Goal: Task Accomplishment & Management: Manage account settings

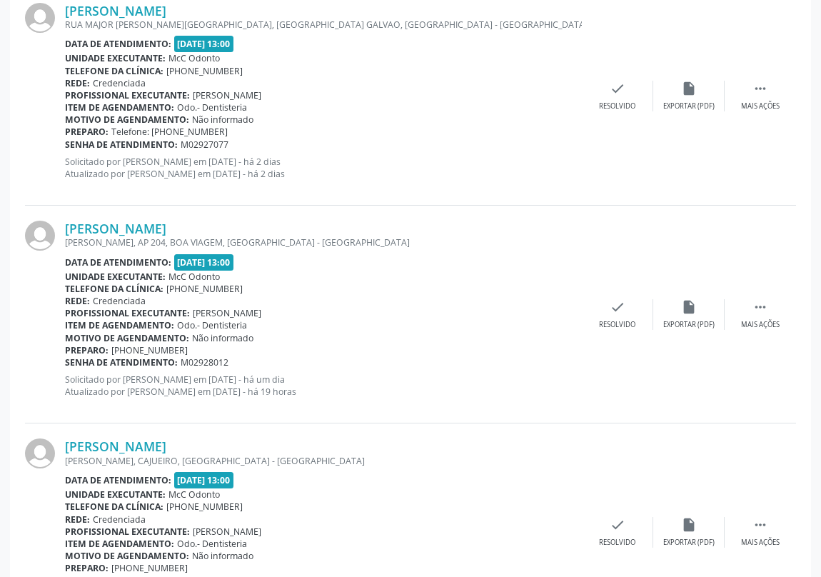
scroll to position [1751, 0]
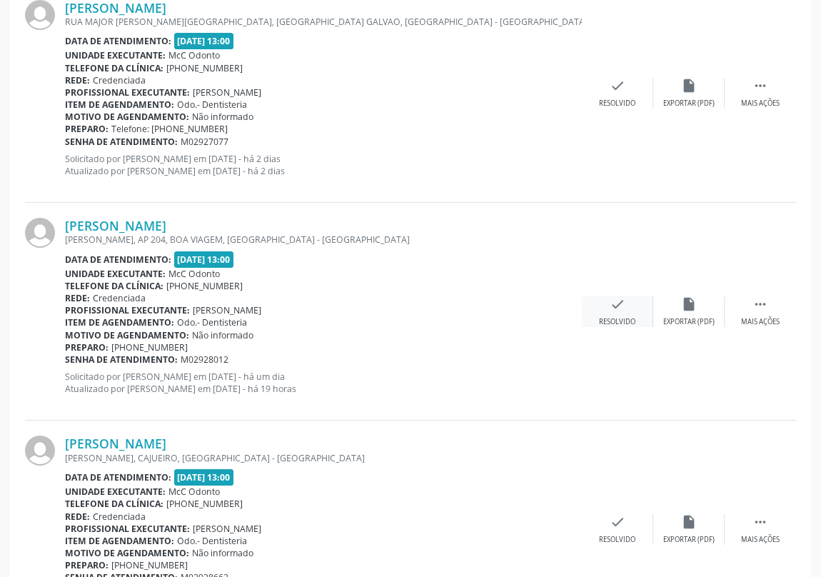
drag, startPoint x: 638, startPoint y: 306, endPoint x: 618, endPoint y: 303, distance: 20.2
click at [618, 303] on div "check Resolvido" at bounding box center [616, 311] width 71 height 31
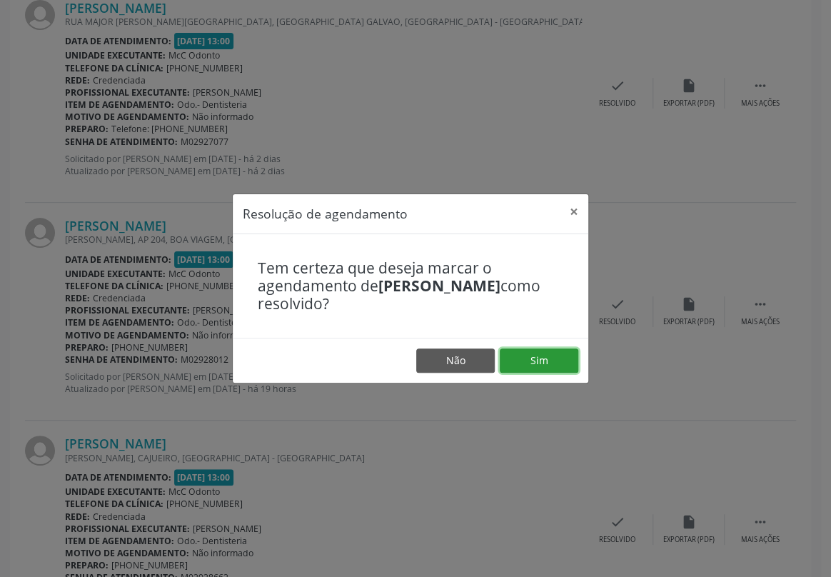
click at [557, 359] on button "Sim" at bounding box center [538, 360] width 78 height 24
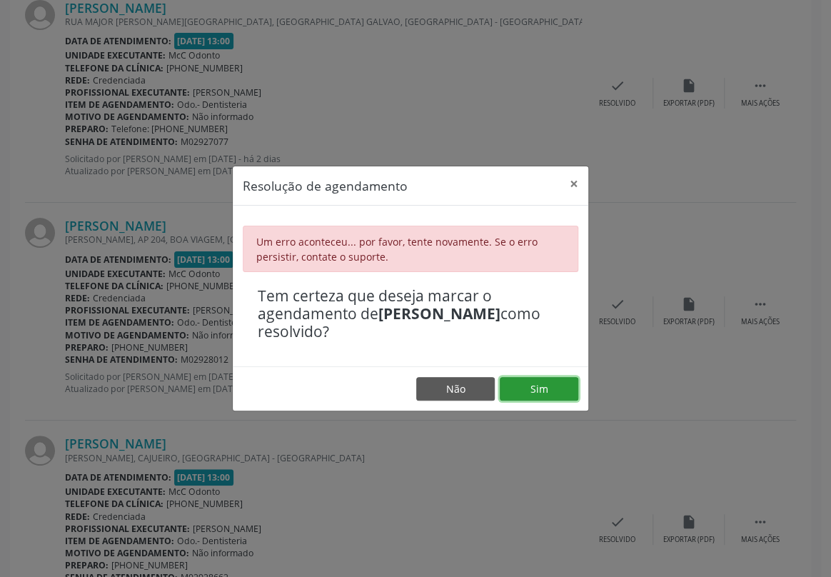
click at [556, 397] on button "Sim" at bounding box center [538, 389] width 78 height 24
click at [549, 382] on button "Sim" at bounding box center [538, 389] width 78 height 24
click at [571, 186] on button "×" at bounding box center [573, 183] width 29 height 35
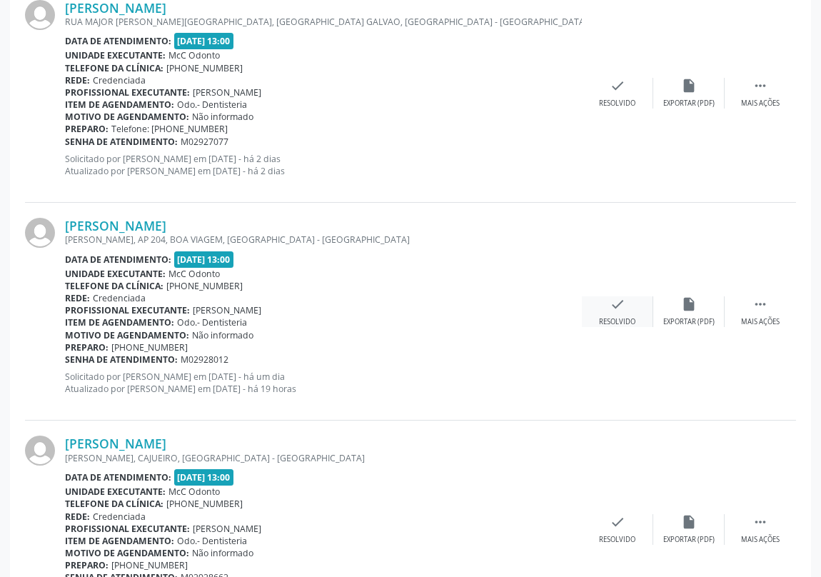
click at [612, 300] on icon "check" at bounding box center [617, 304] width 16 height 16
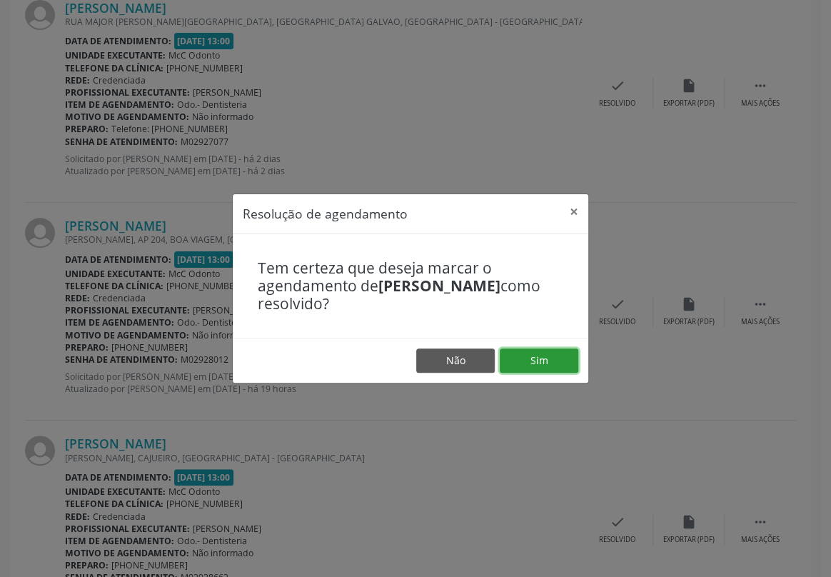
click at [549, 352] on button "Sim" at bounding box center [538, 360] width 78 height 24
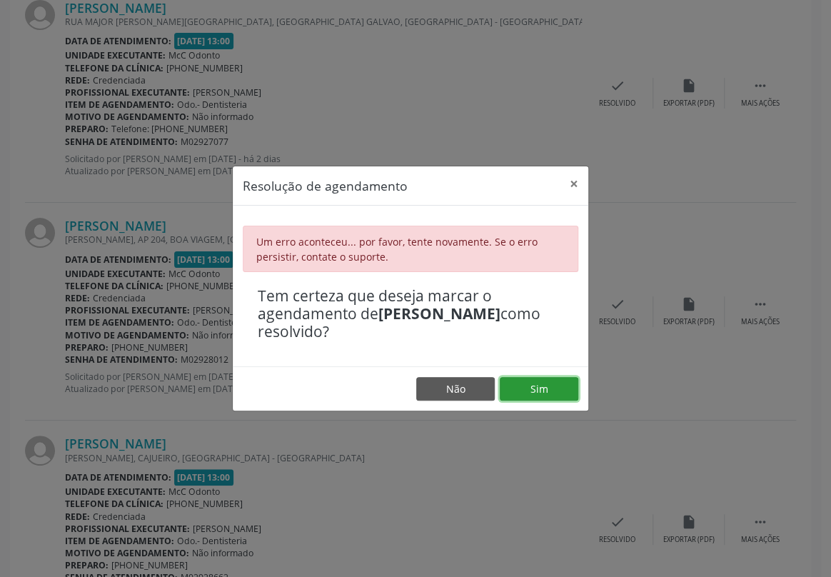
click at [541, 387] on button "Sim" at bounding box center [538, 389] width 78 height 24
click at [570, 179] on button "×" at bounding box center [573, 183] width 29 height 35
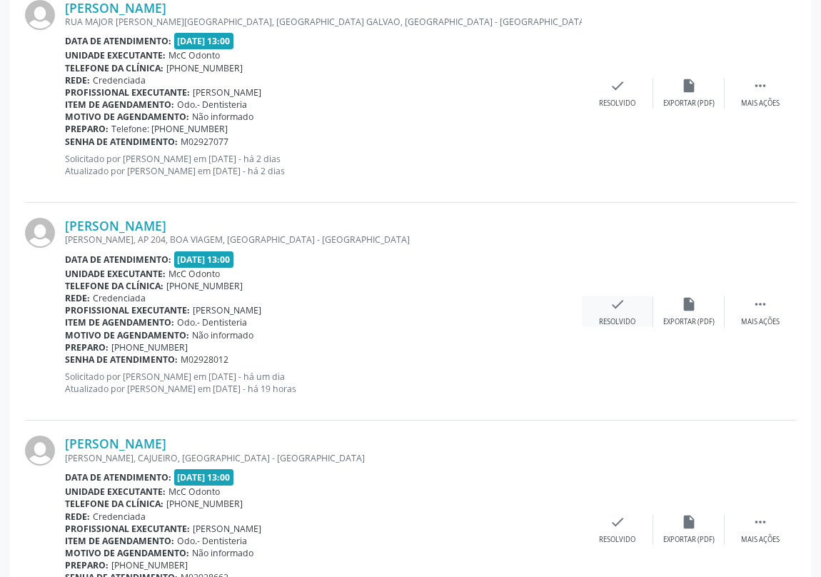
click at [618, 308] on icon "check" at bounding box center [617, 304] width 16 height 16
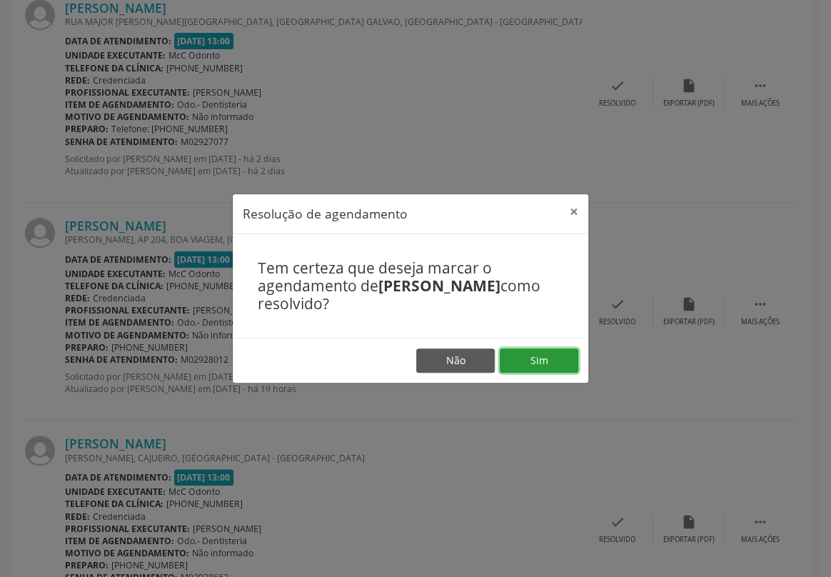
click at [537, 350] on button "Sim" at bounding box center [538, 360] width 78 height 24
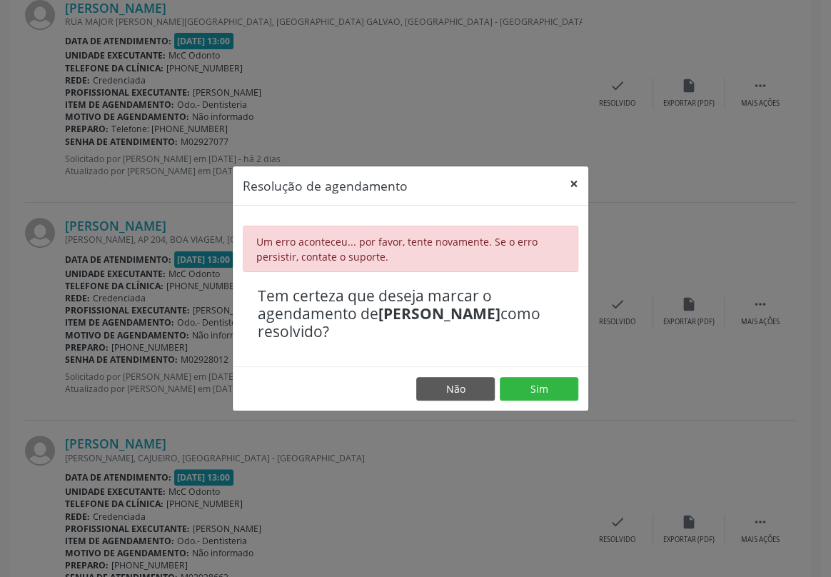
click at [573, 178] on button "×" at bounding box center [573, 183] width 29 height 35
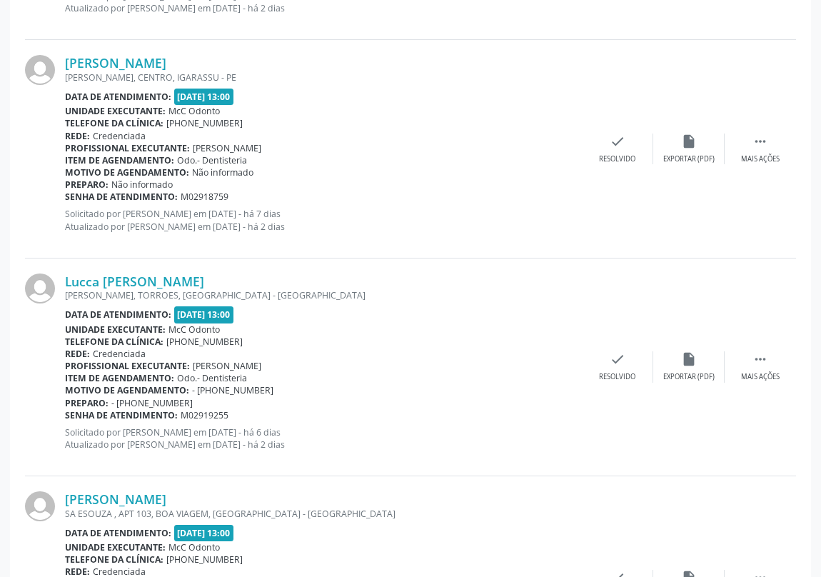
scroll to position [1037, 0]
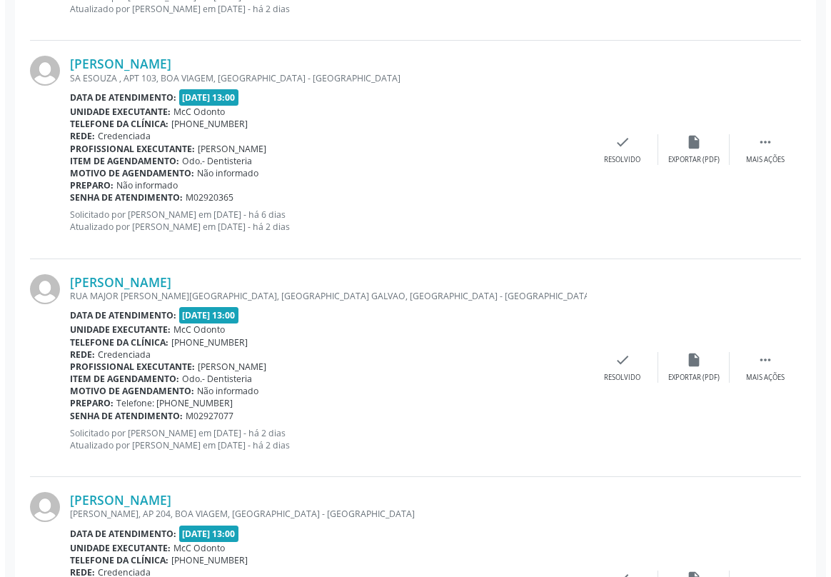
scroll to position [1621, 0]
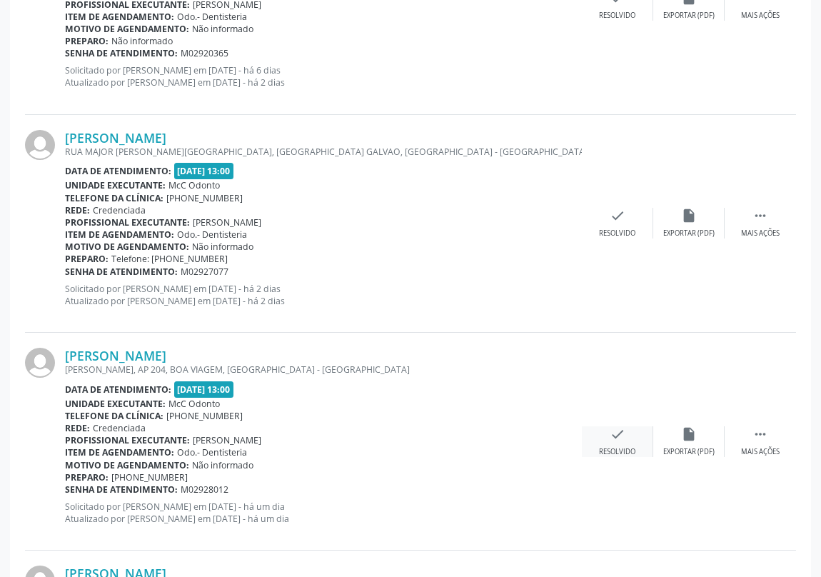
click at [605, 427] on div "check Resolvido" at bounding box center [616, 441] width 71 height 31
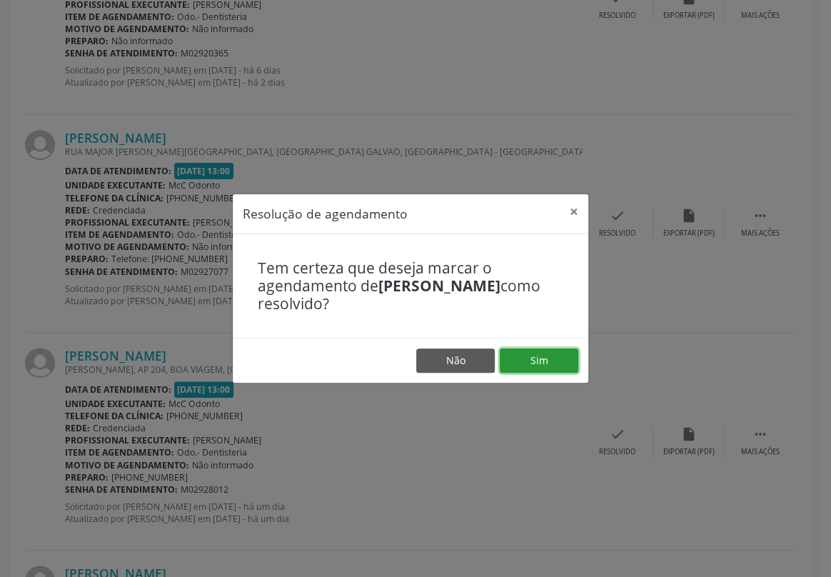
click at [550, 360] on button "Sim" at bounding box center [538, 360] width 78 height 24
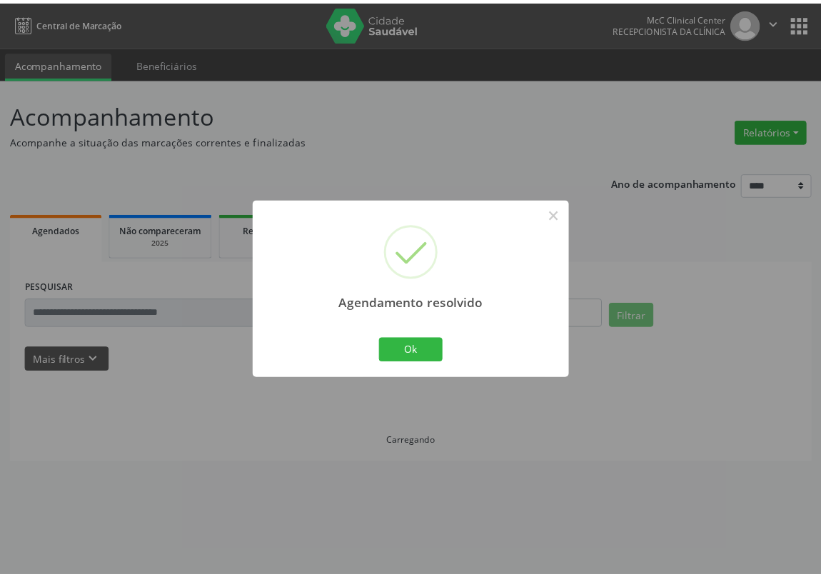
scroll to position [0, 0]
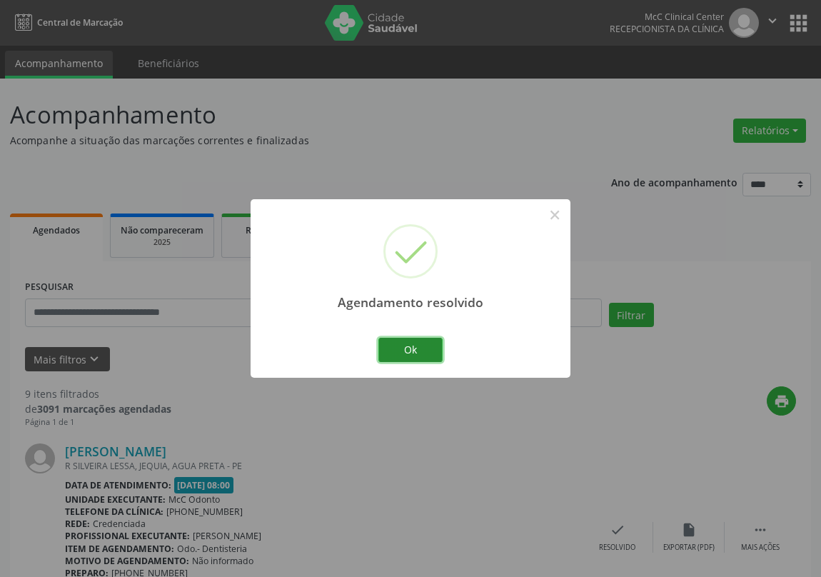
click at [408, 351] on button "Ok" at bounding box center [410, 349] width 64 height 24
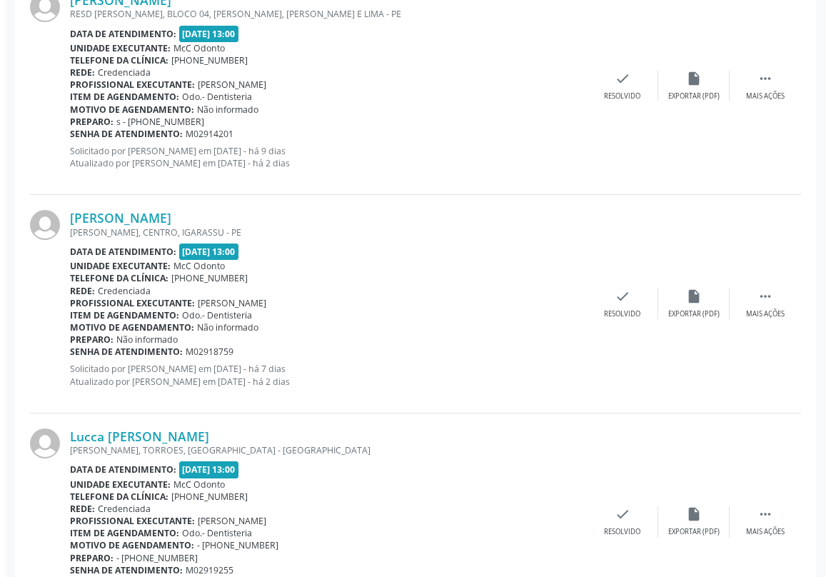
scroll to position [908, 0]
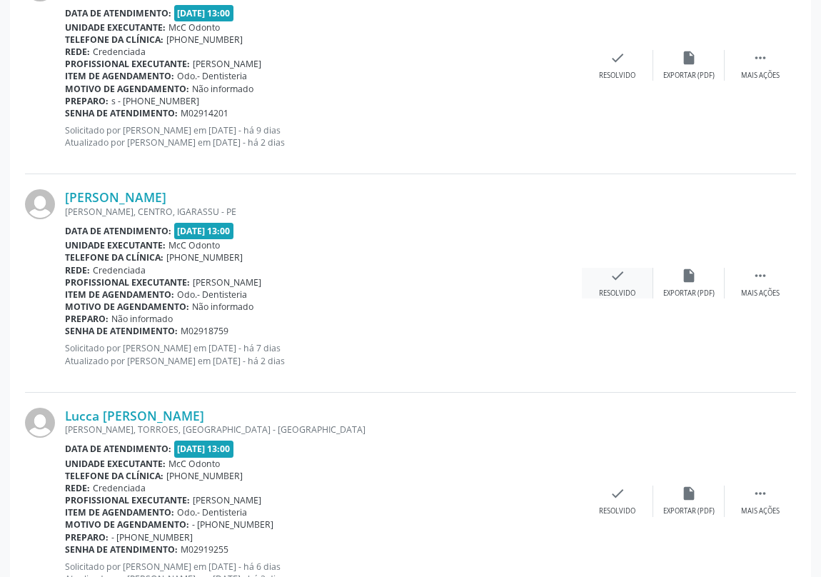
click at [627, 288] on div "Resolvido" at bounding box center [617, 293] width 36 height 10
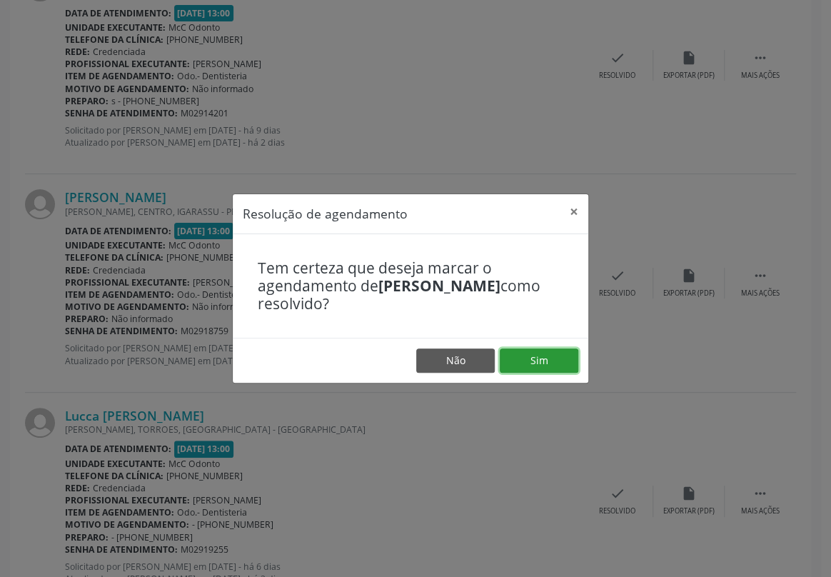
click at [559, 359] on button "Sim" at bounding box center [538, 360] width 78 height 24
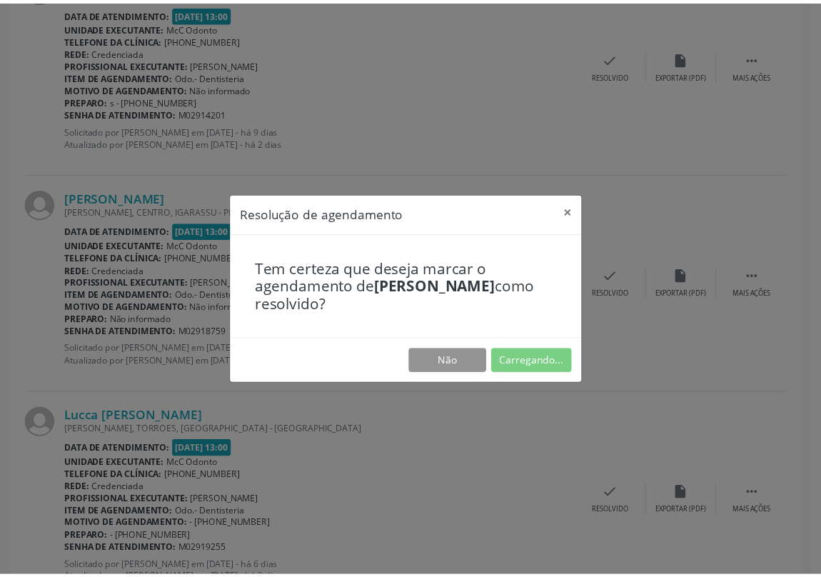
scroll to position [0, 0]
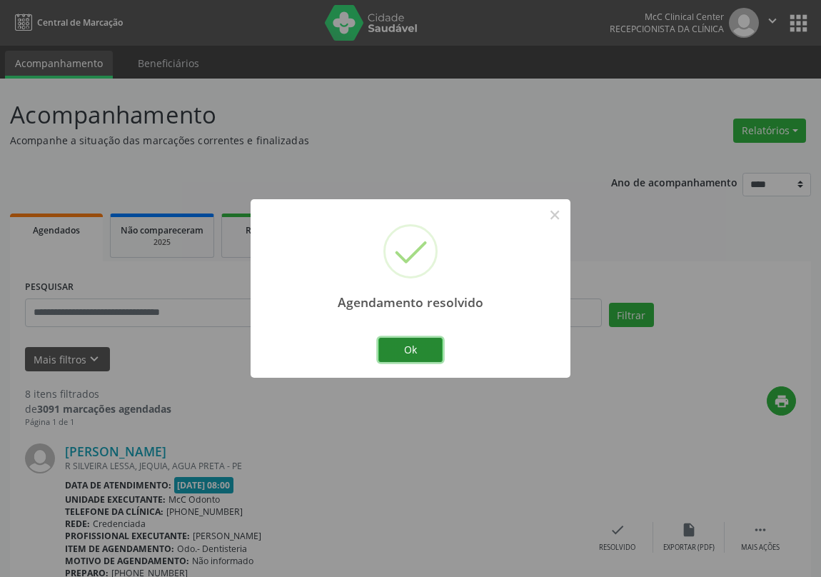
click at [424, 345] on button "Ok" at bounding box center [410, 349] width 64 height 24
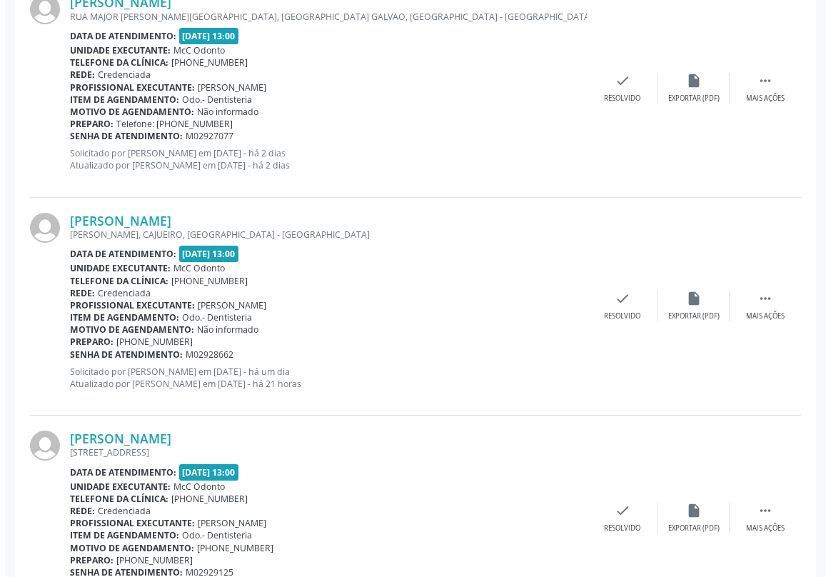
scroll to position [1605, 0]
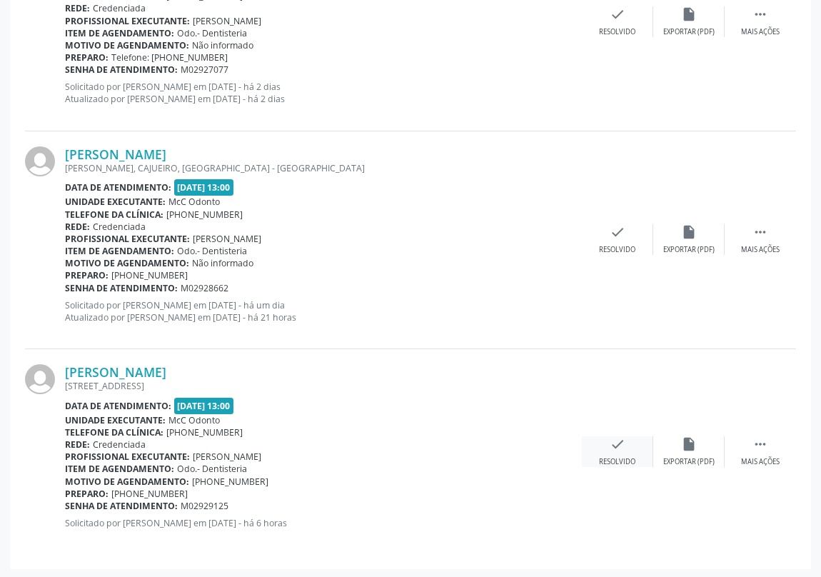
click at [613, 439] on icon "check" at bounding box center [617, 444] width 16 height 16
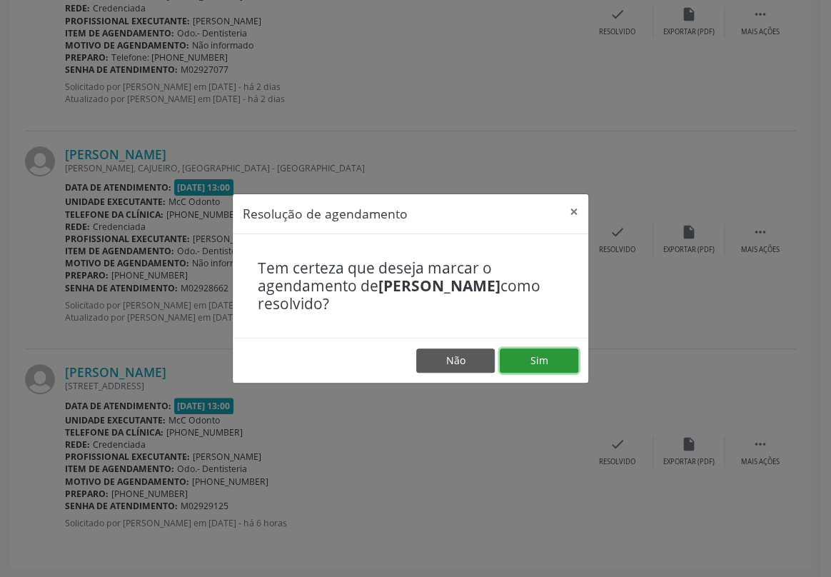
click at [529, 365] on button "Sim" at bounding box center [538, 360] width 78 height 24
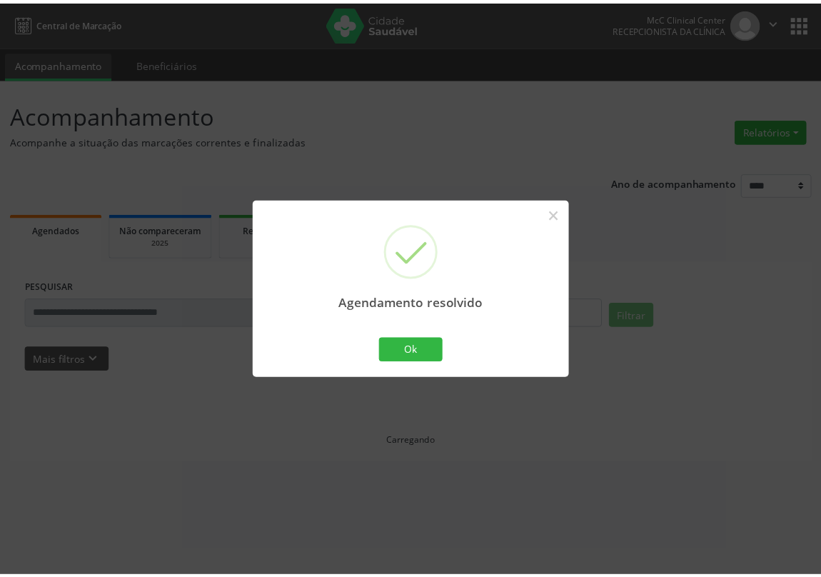
scroll to position [0, 0]
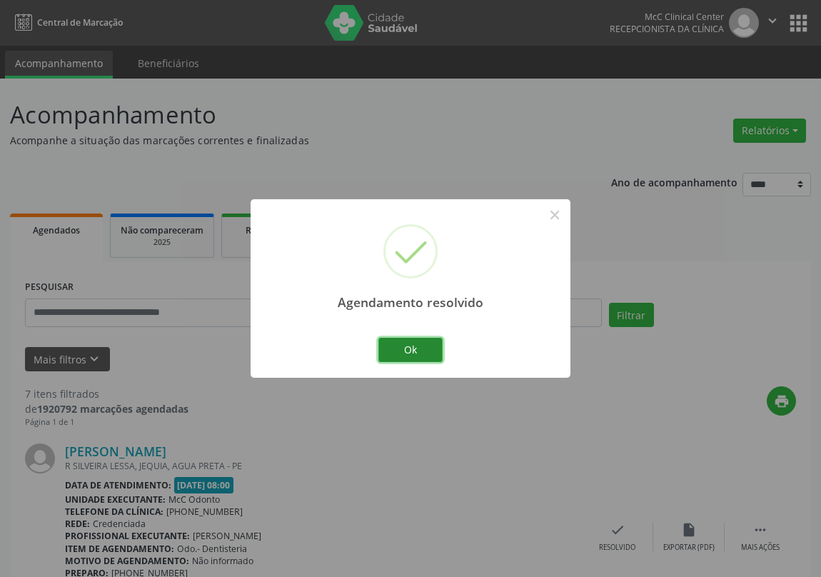
click at [415, 355] on button "Ok" at bounding box center [410, 349] width 64 height 24
